Goal: Information Seeking & Learning: Learn about a topic

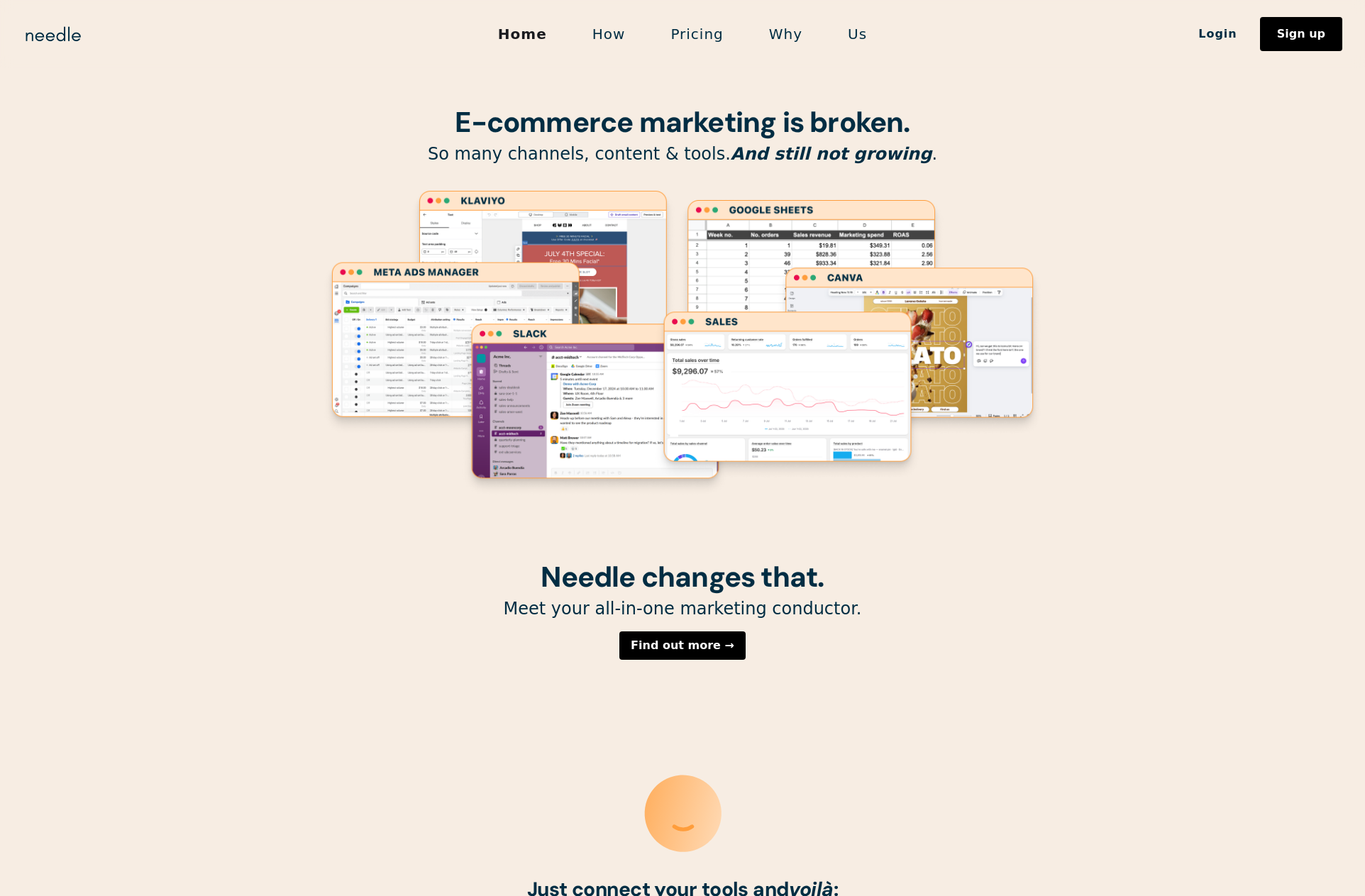
click at [614, 31] on link "How" at bounding box center [609, 34] width 79 height 30
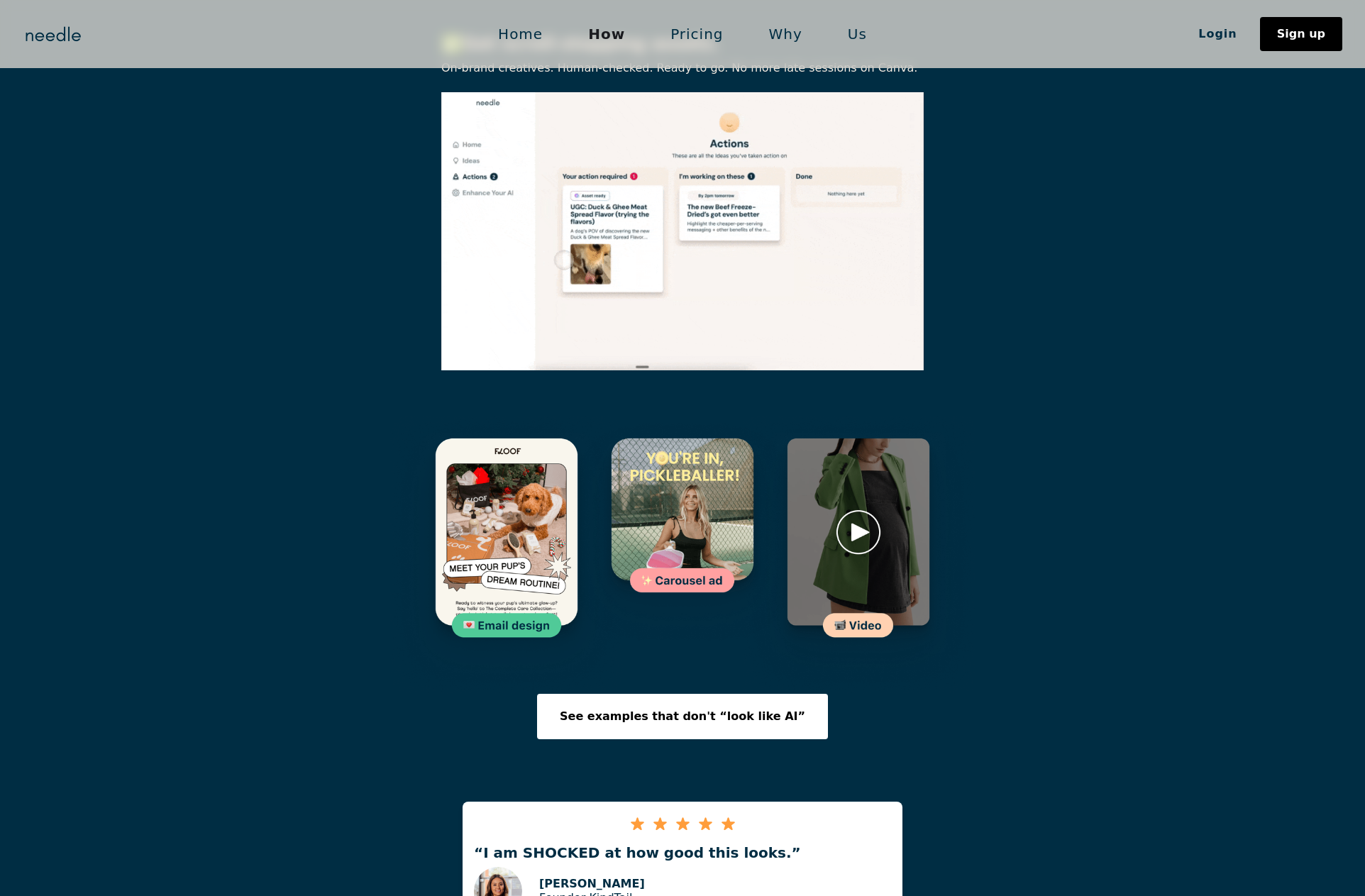
scroll to position [1853, 0]
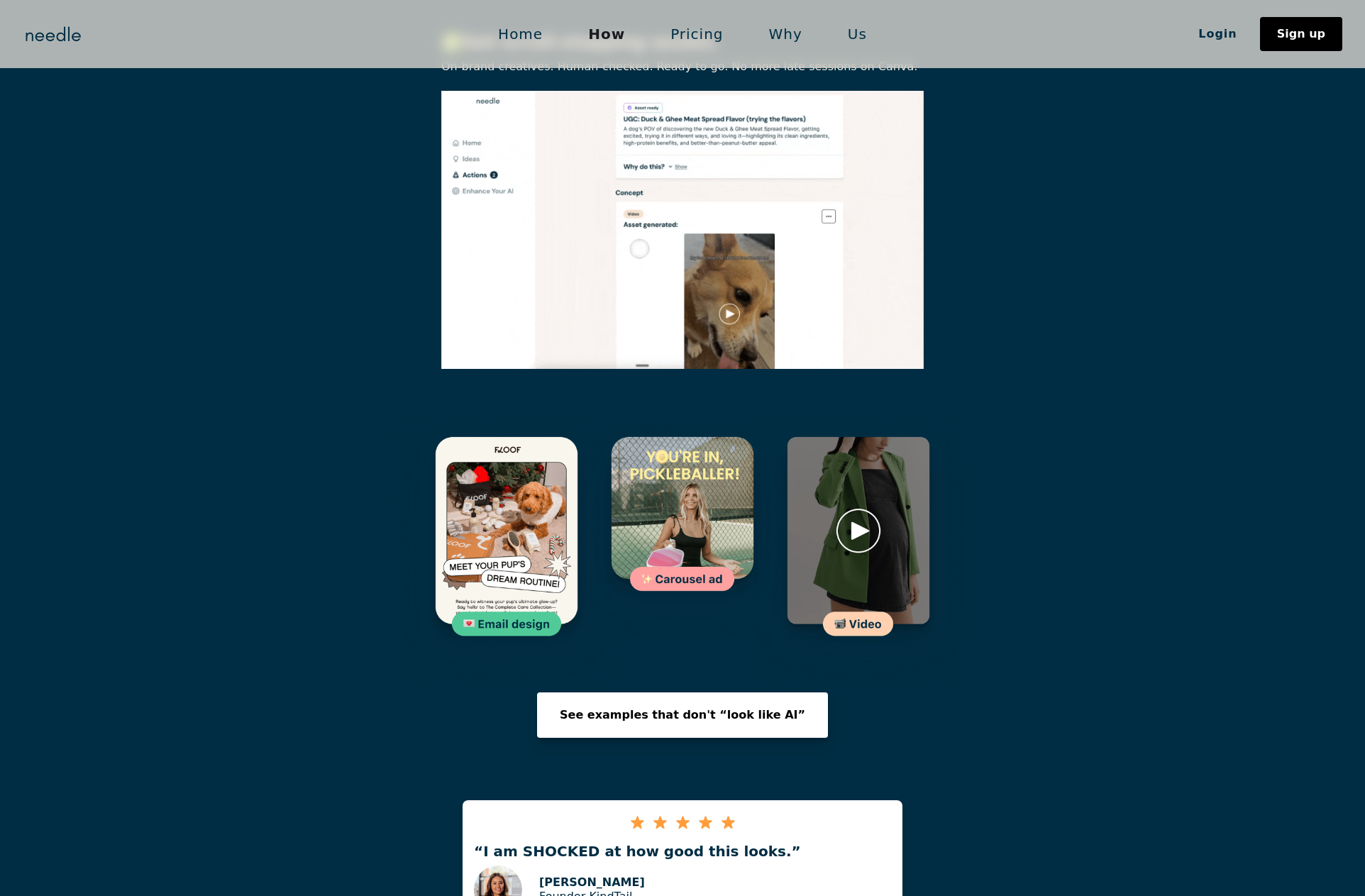
click at [674, 709] on div "See examples that don't “look like AI”" at bounding box center [682, 715] width 245 height 12
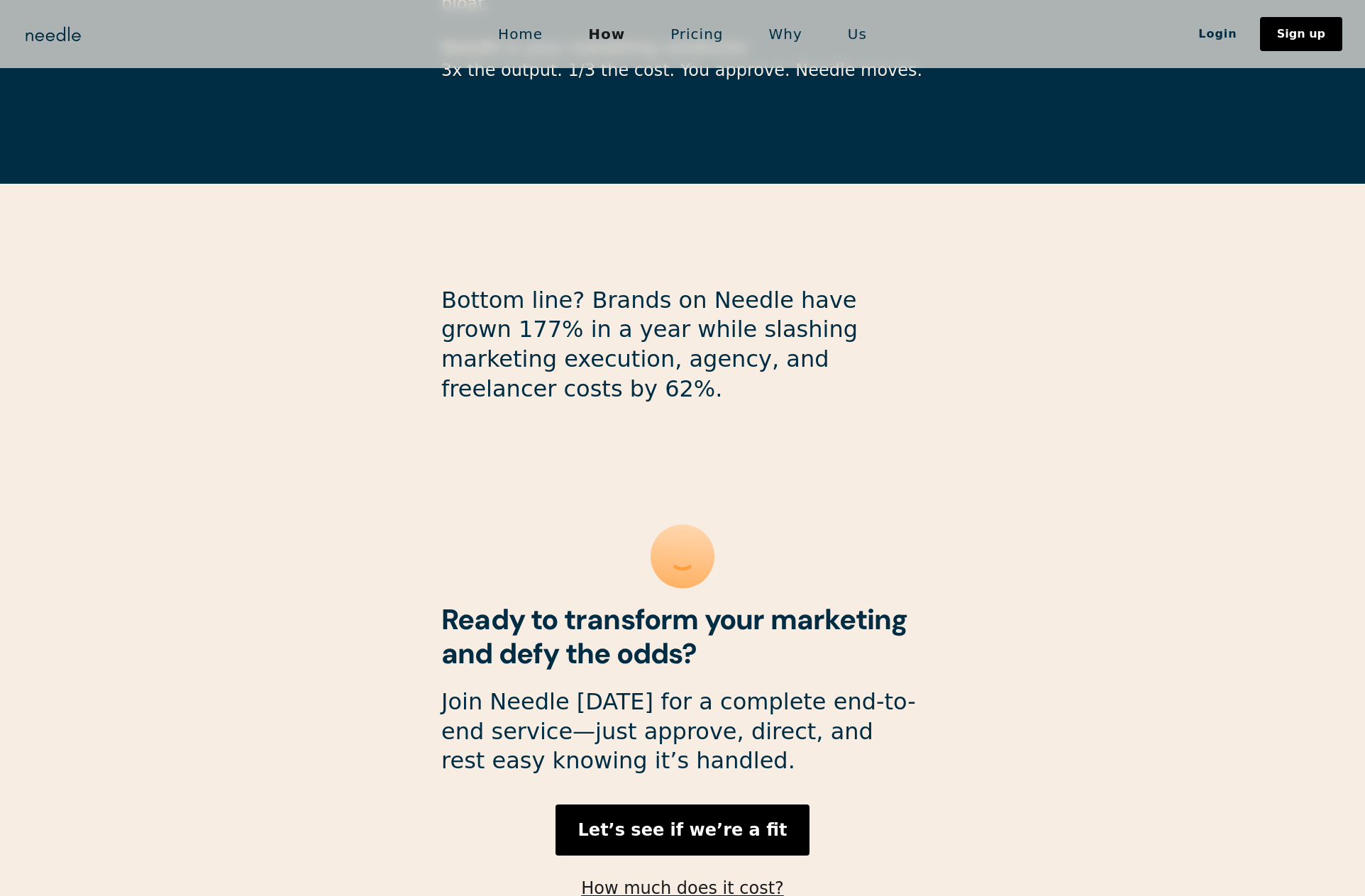
scroll to position [3515, 0]
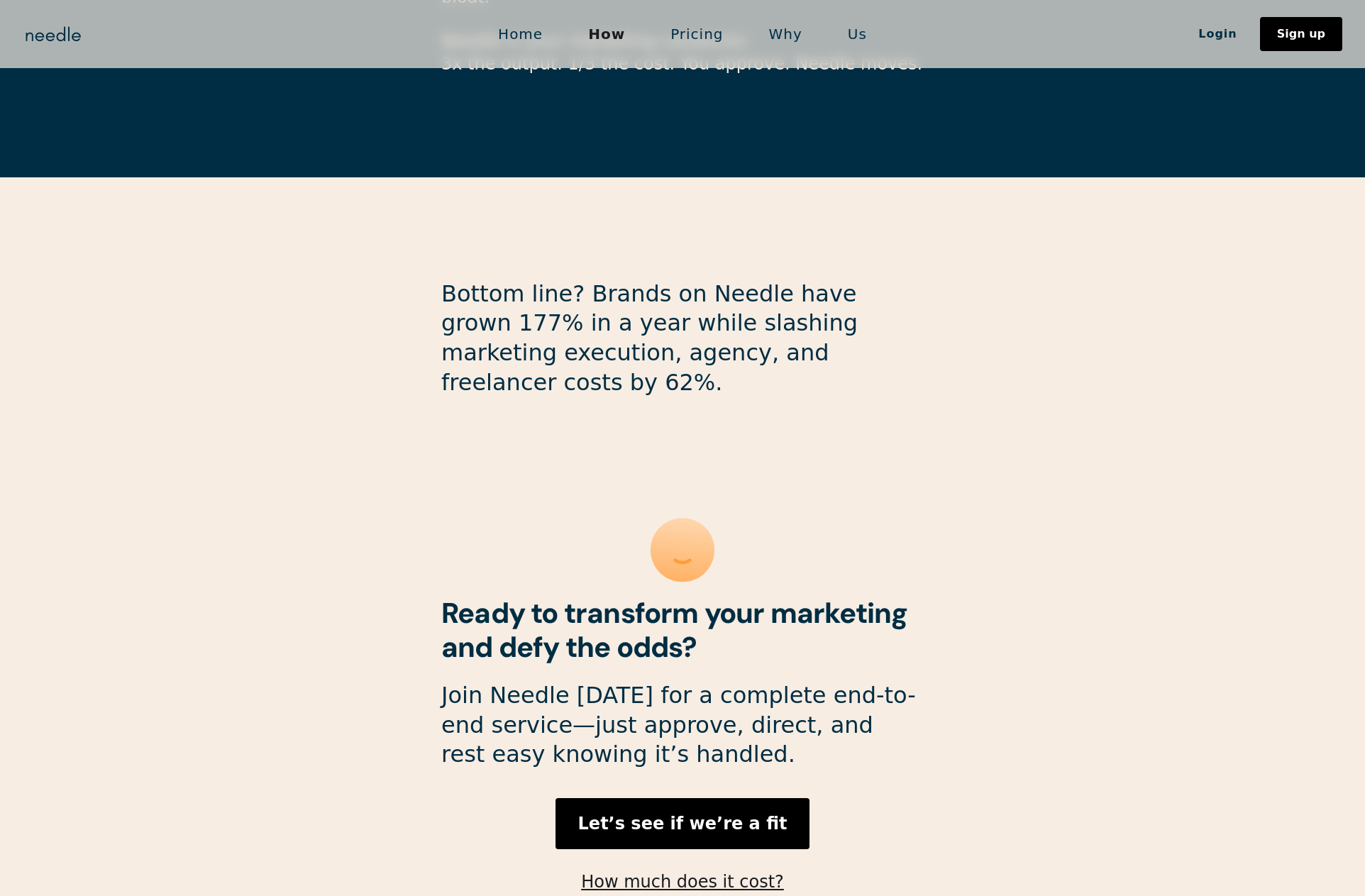
click at [691, 27] on link "Pricing" at bounding box center [697, 34] width 98 height 30
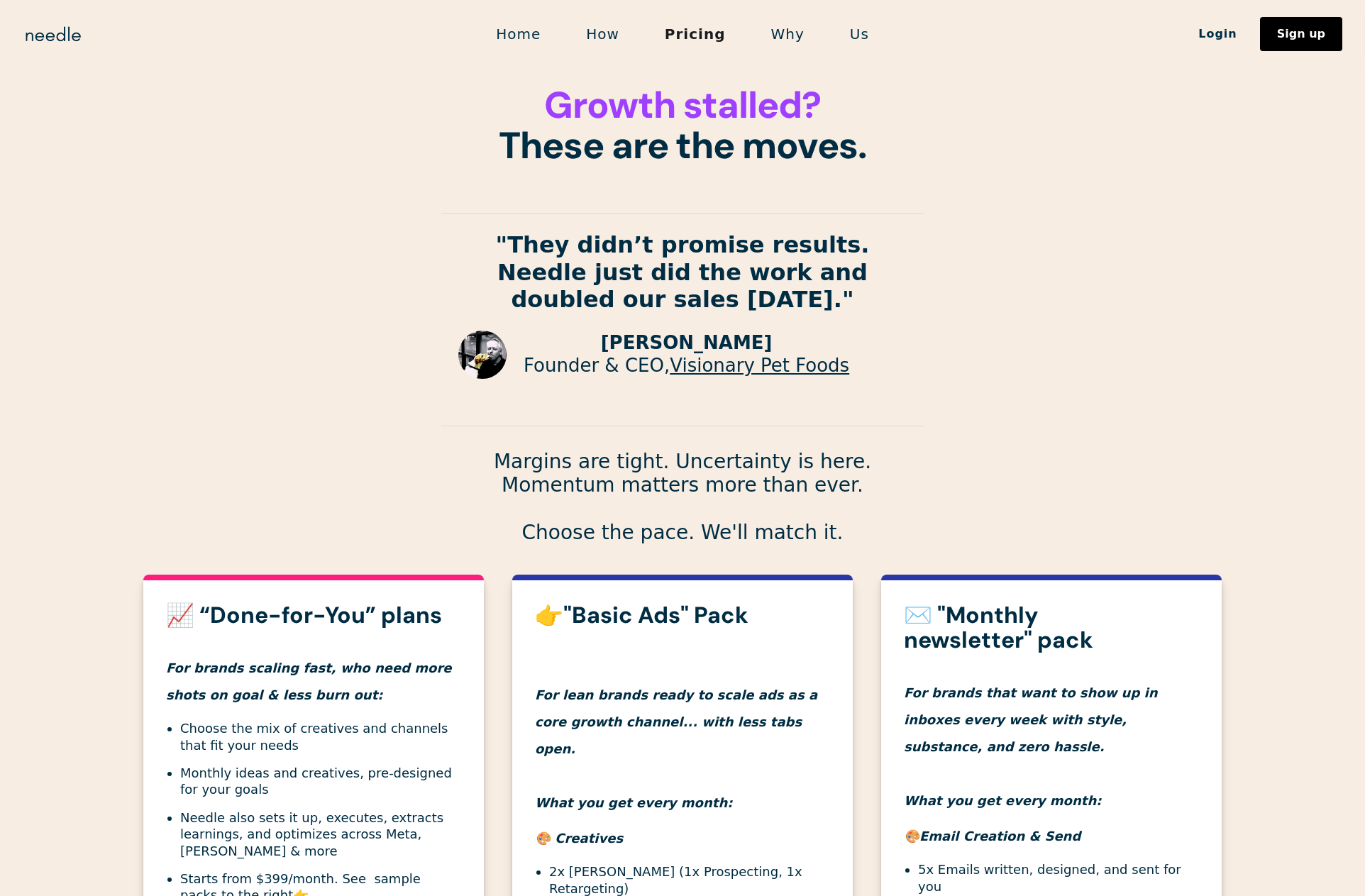
click at [788, 32] on link "Why" at bounding box center [787, 34] width 79 height 30
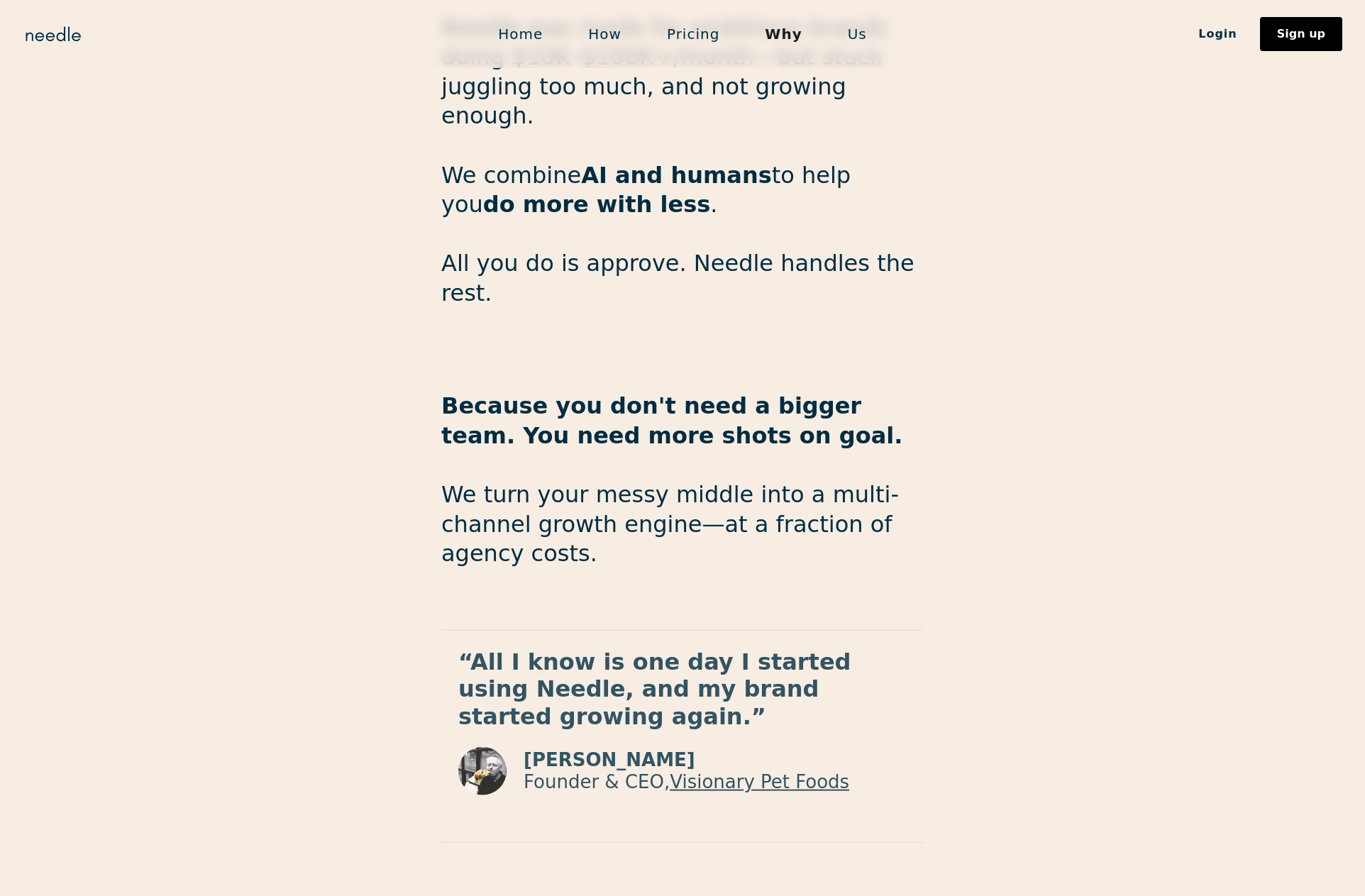
scroll to position [2055, 0]
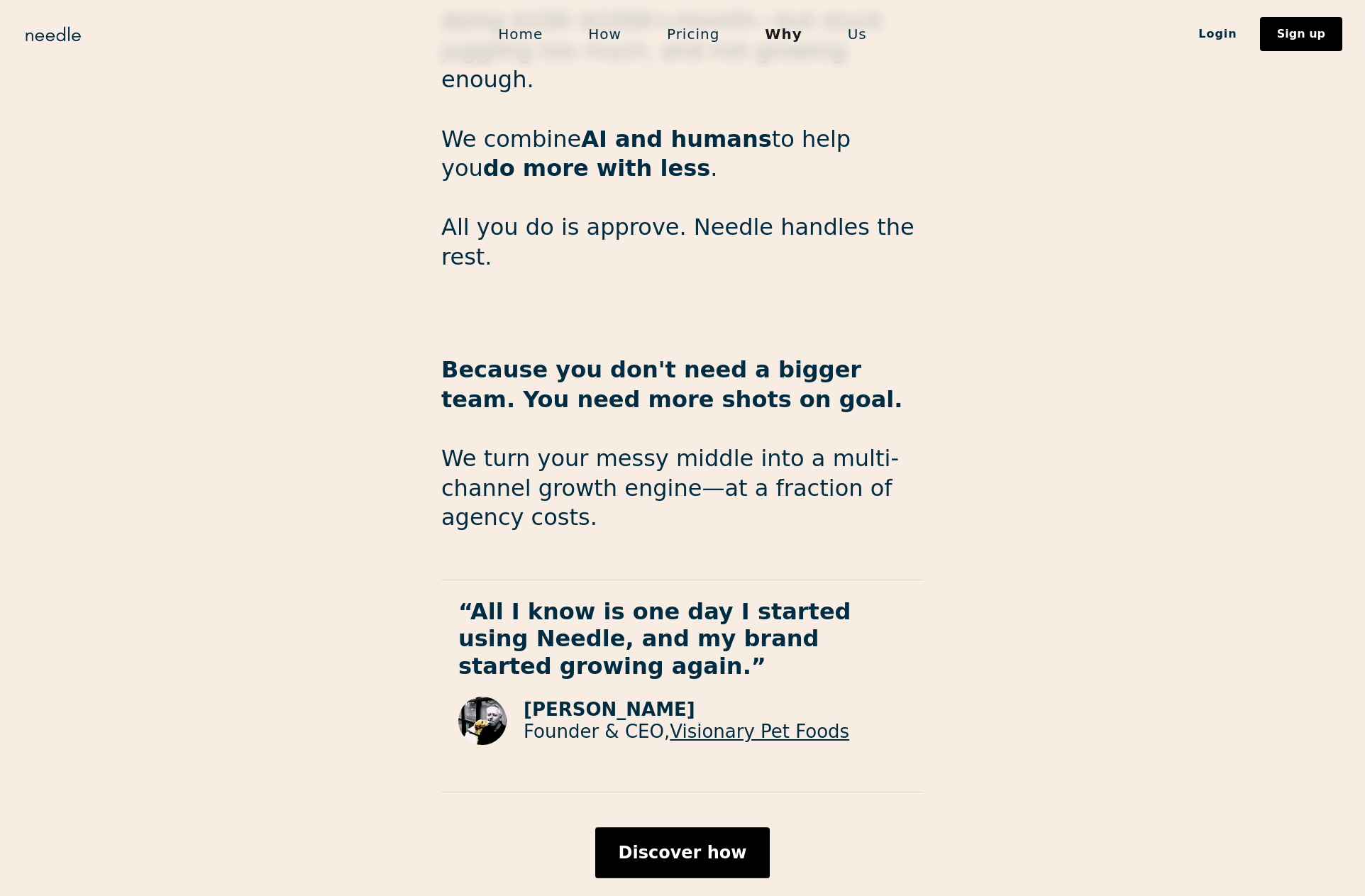
click at [846, 34] on link "Us" at bounding box center [857, 34] width 65 height 30
